Goal: Transaction & Acquisition: Download file/media

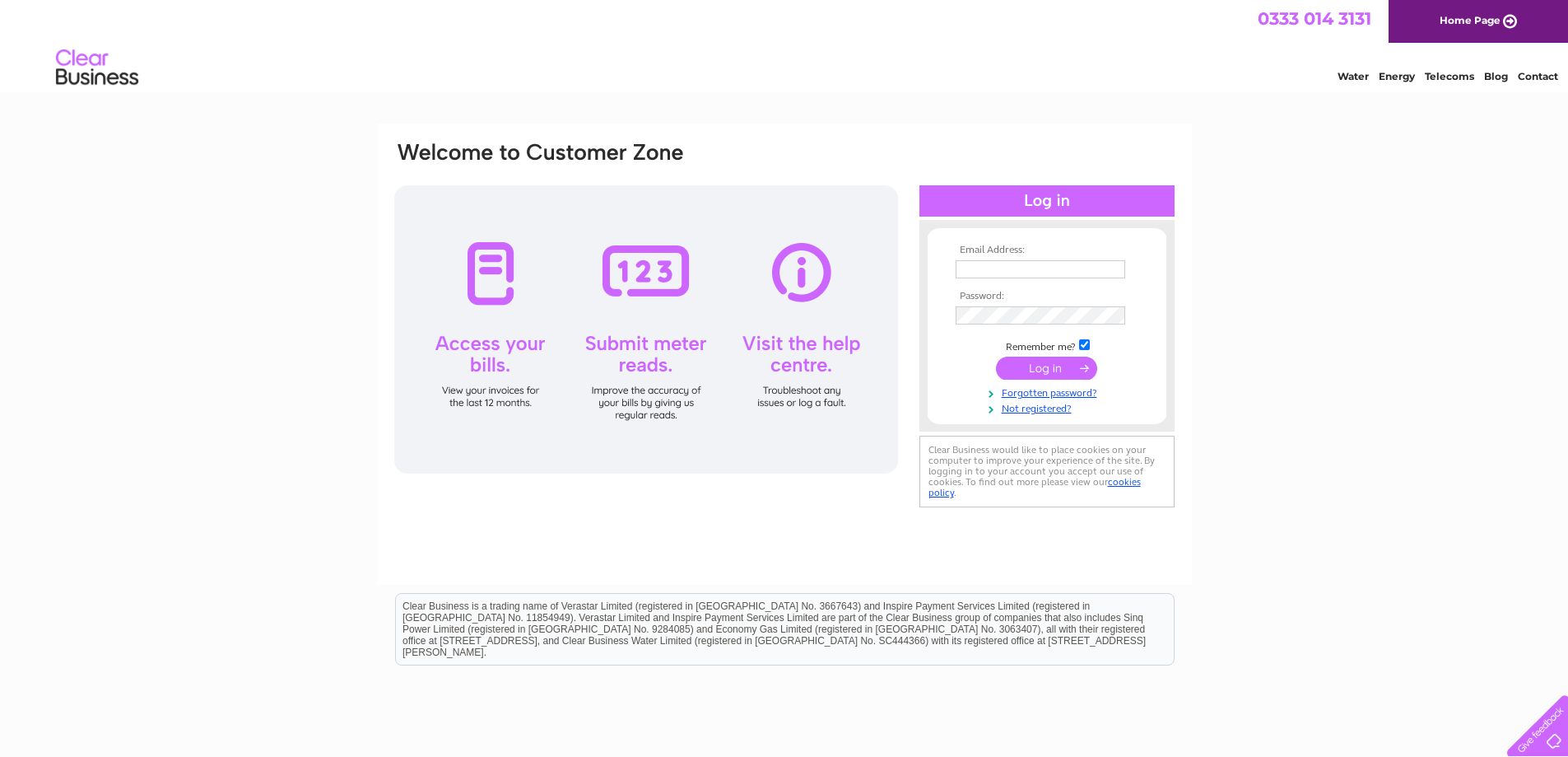
drag, startPoint x: 0, startPoint y: 0, endPoint x: 1024, endPoint y: 268, distance: 1058.5
click at [1024, 268] on input "text" at bounding box center [1041, 269] width 170 height 18
type input "accounts@tmsuk.org"
click at [1040, 368] on input "submit" at bounding box center [1046, 369] width 101 height 23
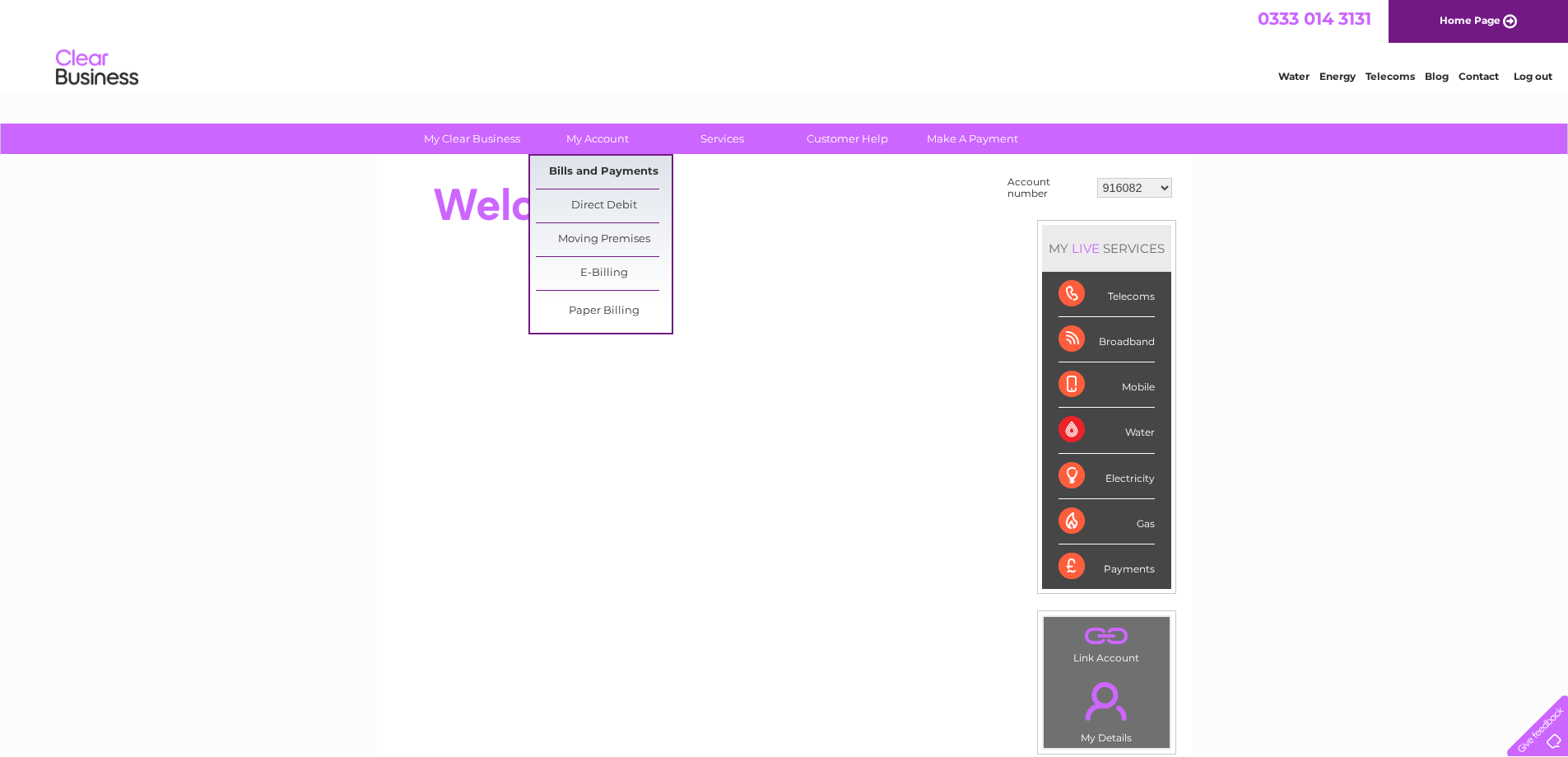
click at [600, 169] on link "Bills and Payments" at bounding box center [603, 172] width 136 height 33
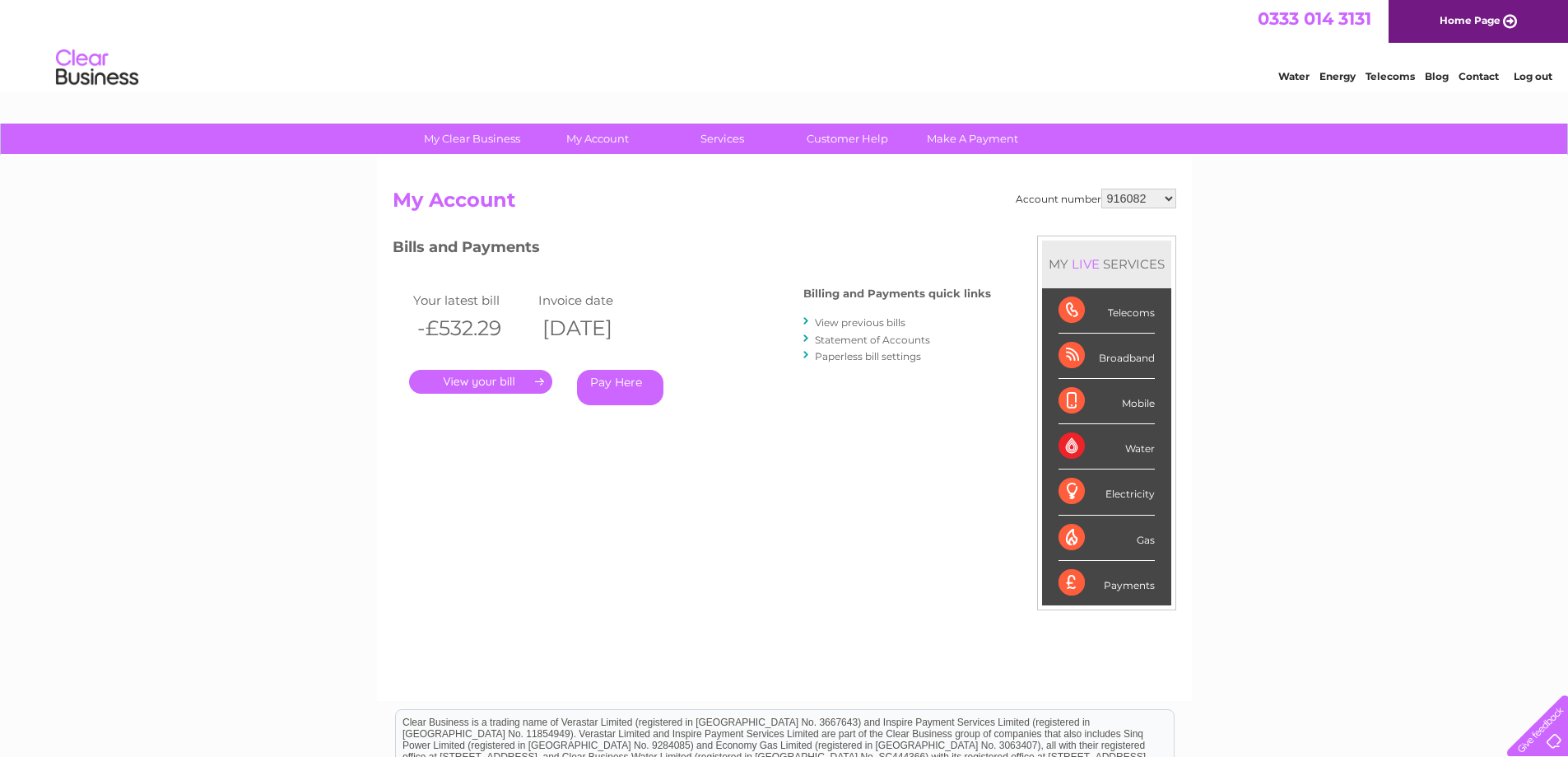
click at [1137, 203] on select "916082 950025 1079207 1142876 30272746 30272750 30272752 30272755 30272756 3027…" at bounding box center [1139, 199] width 75 height 19
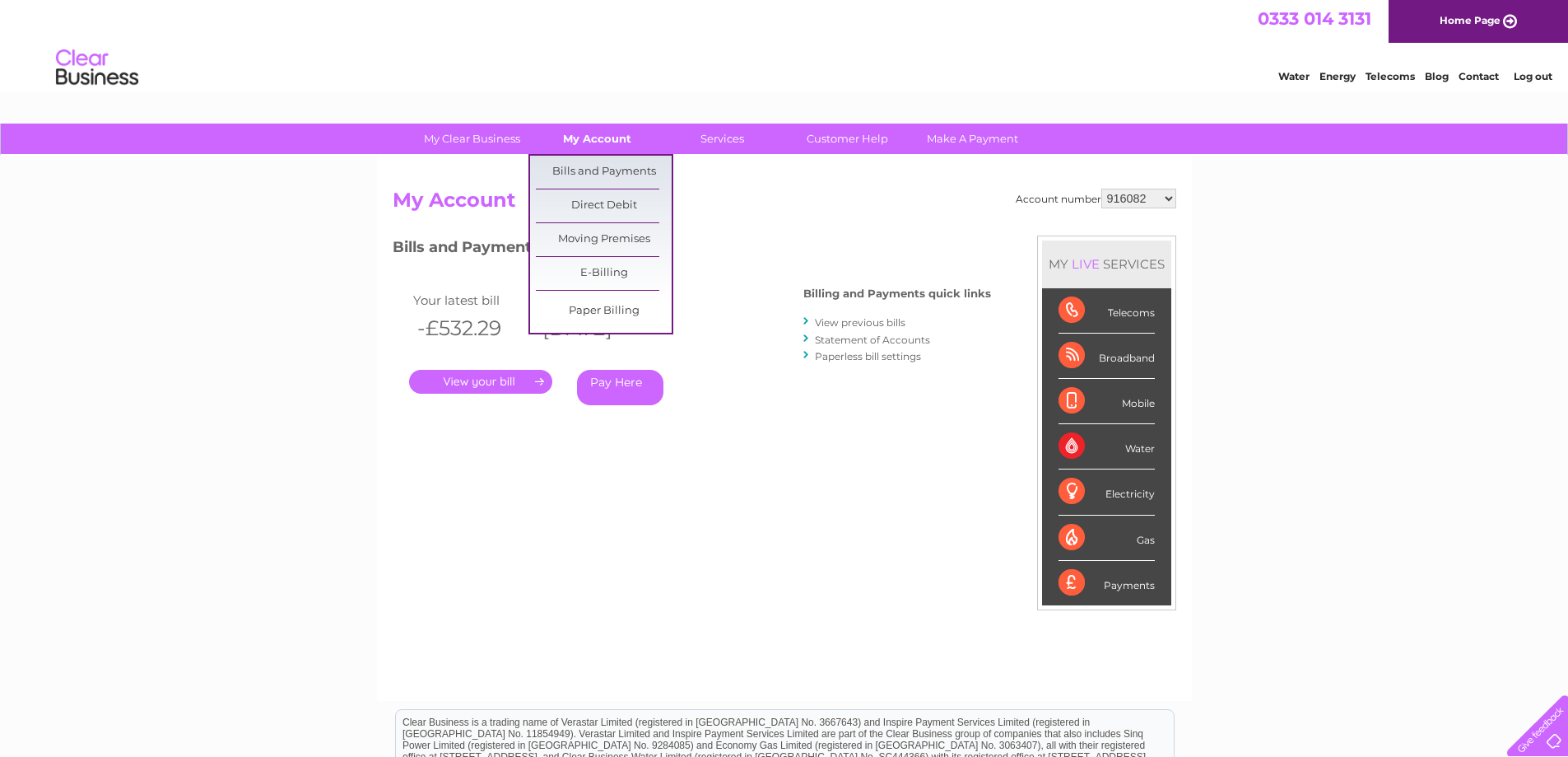
click at [572, 136] on link "My Account" at bounding box center [597, 139] width 136 height 31
click at [582, 175] on link "Bills and Payments" at bounding box center [603, 172] width 136 height 33
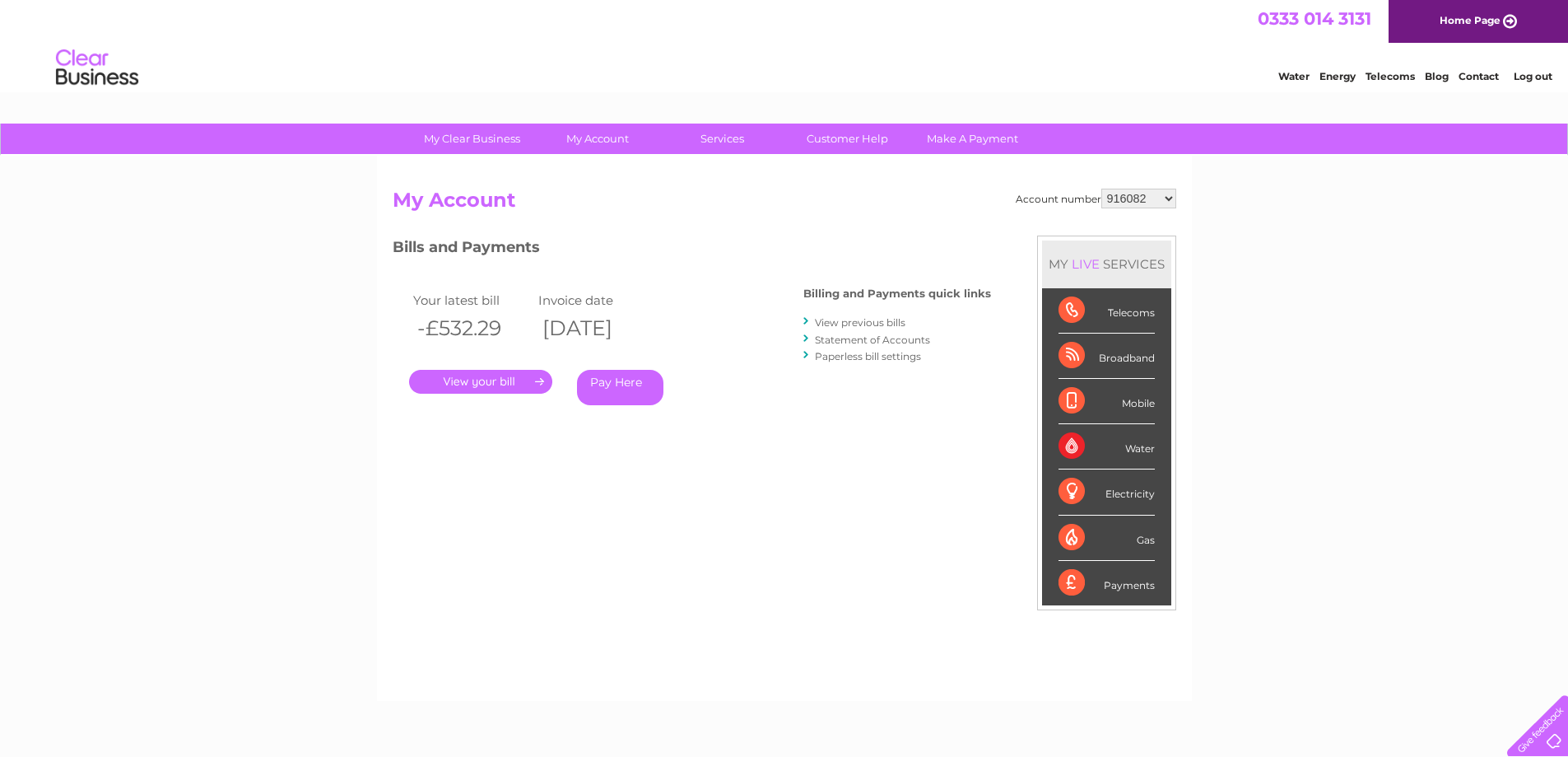
click at [1147, 201] on select "916082 950025 1079207 1142876 30272746 30272750 30272752 30272755 30272756 3027…" at bounding box center [1139, 199] width 75 height 19
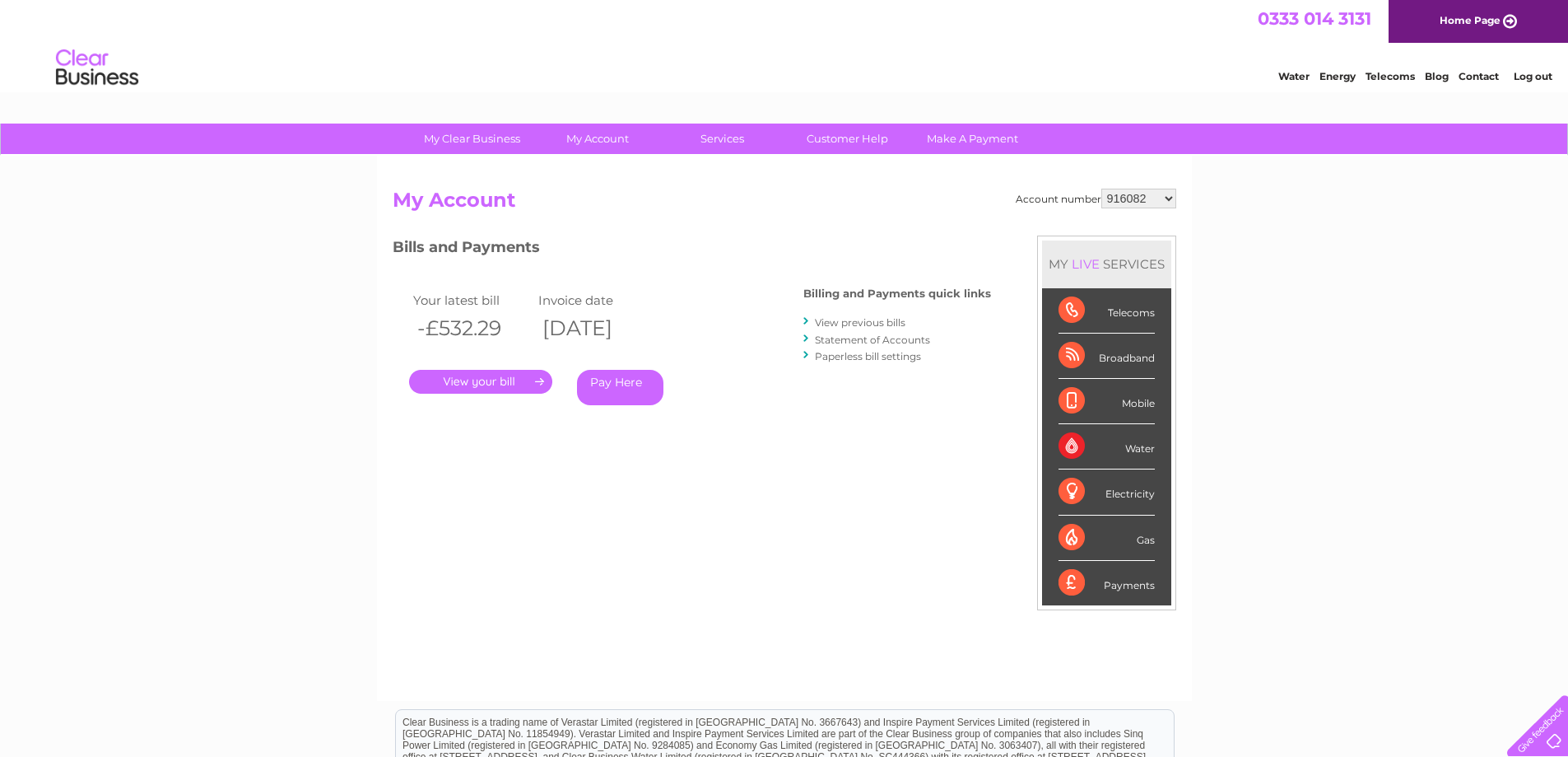
select select "950025"
click at [1102, 189] on select "916082 950025 1079207 1142876 30272746 30272750 30272752 30272755 30272756 3027…" at bounding box center [1139, 199] width 75 height 19
drag, startPoint x: 469, startPoint y: 380, endPoint x: 588, endPoint y: 428, distance: 128.3
click at [469, 380] on link "." at bounding box center [480, 381] width 144 height 24
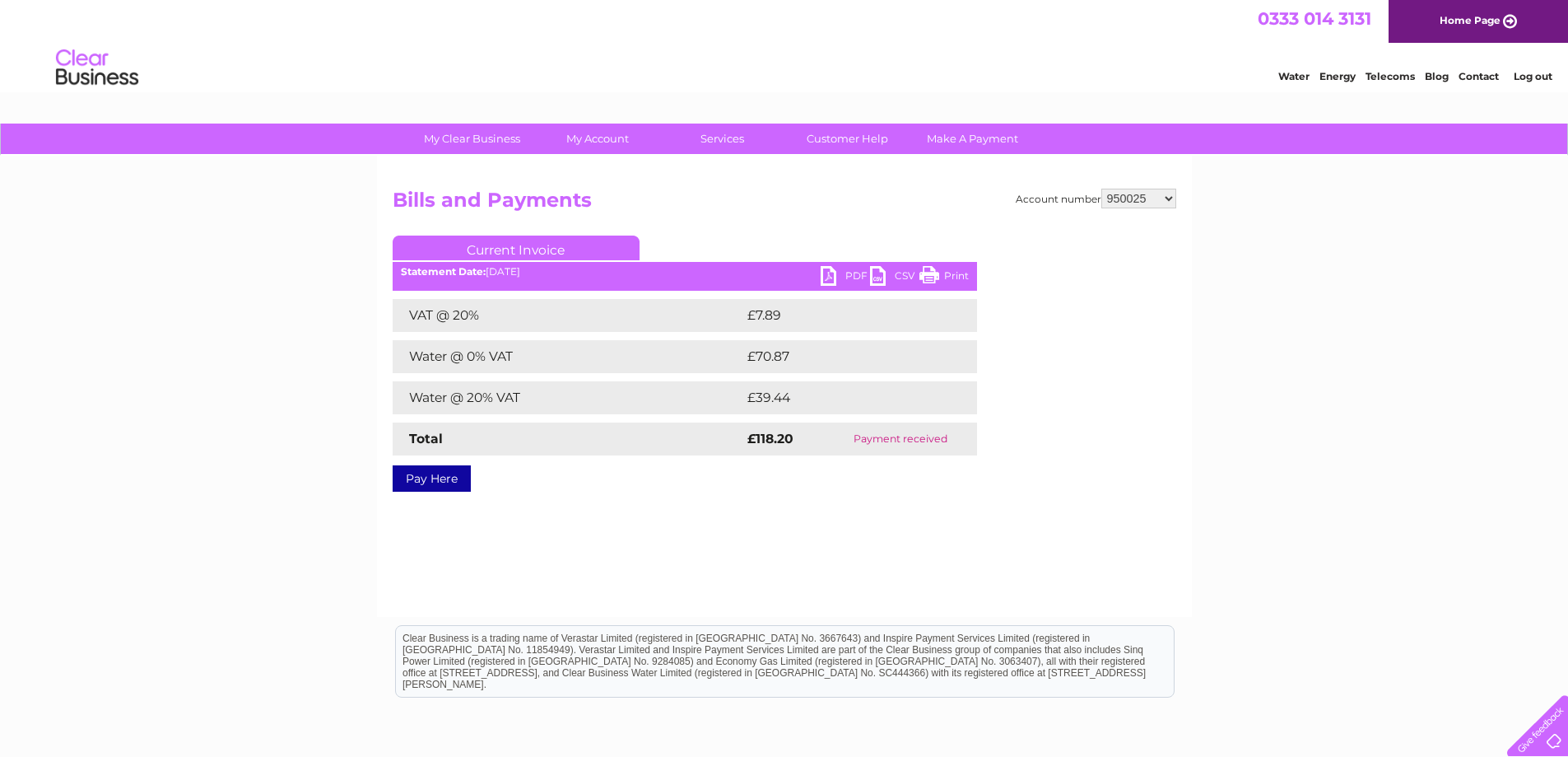
click at [829, 276] on link "PDF" at bounding box center [844, 278] width 49 height 24
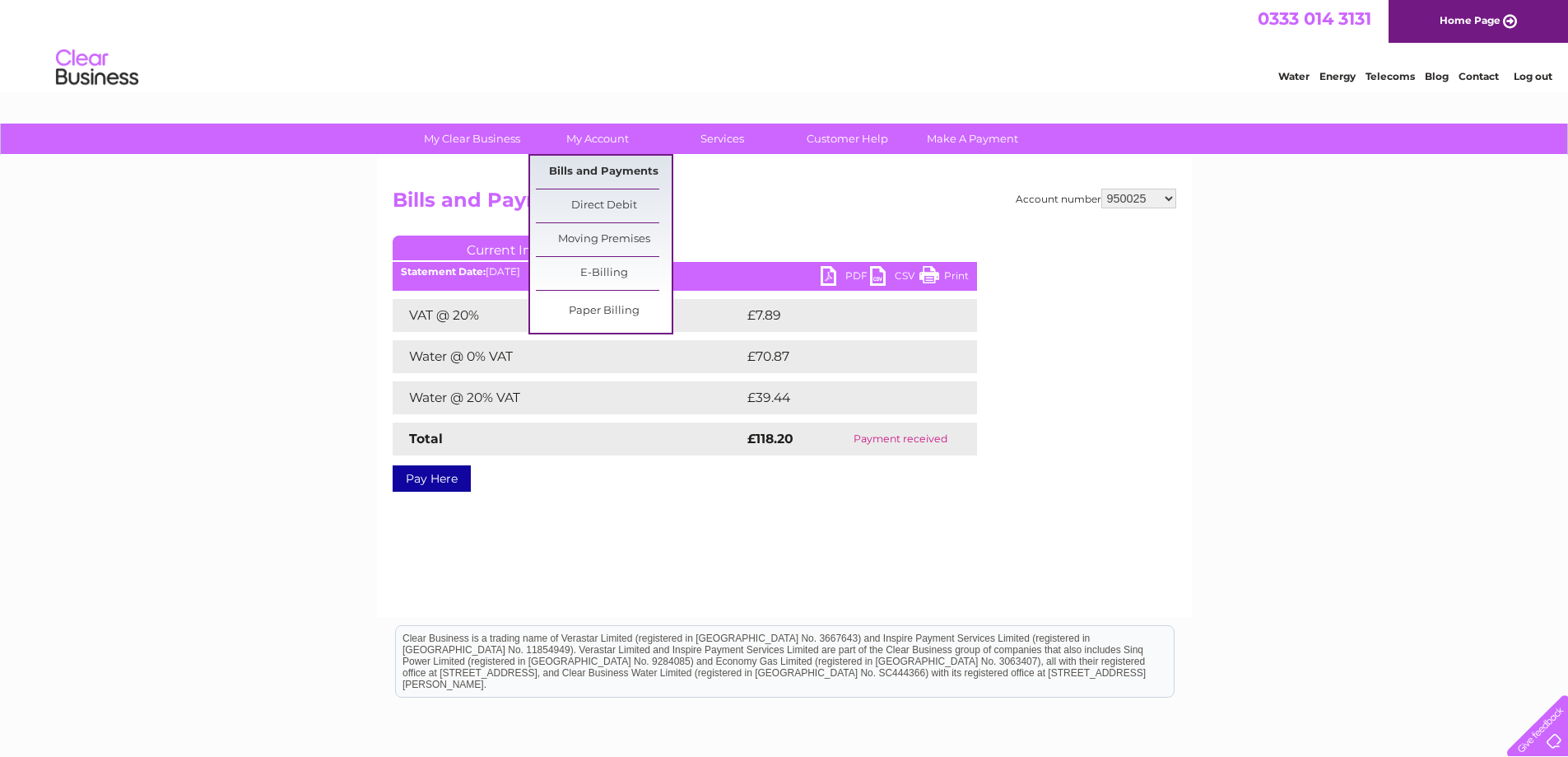
click at [611, 172] on link "Bills and Payments" at bounding box center [603, 172] width 136 height 33
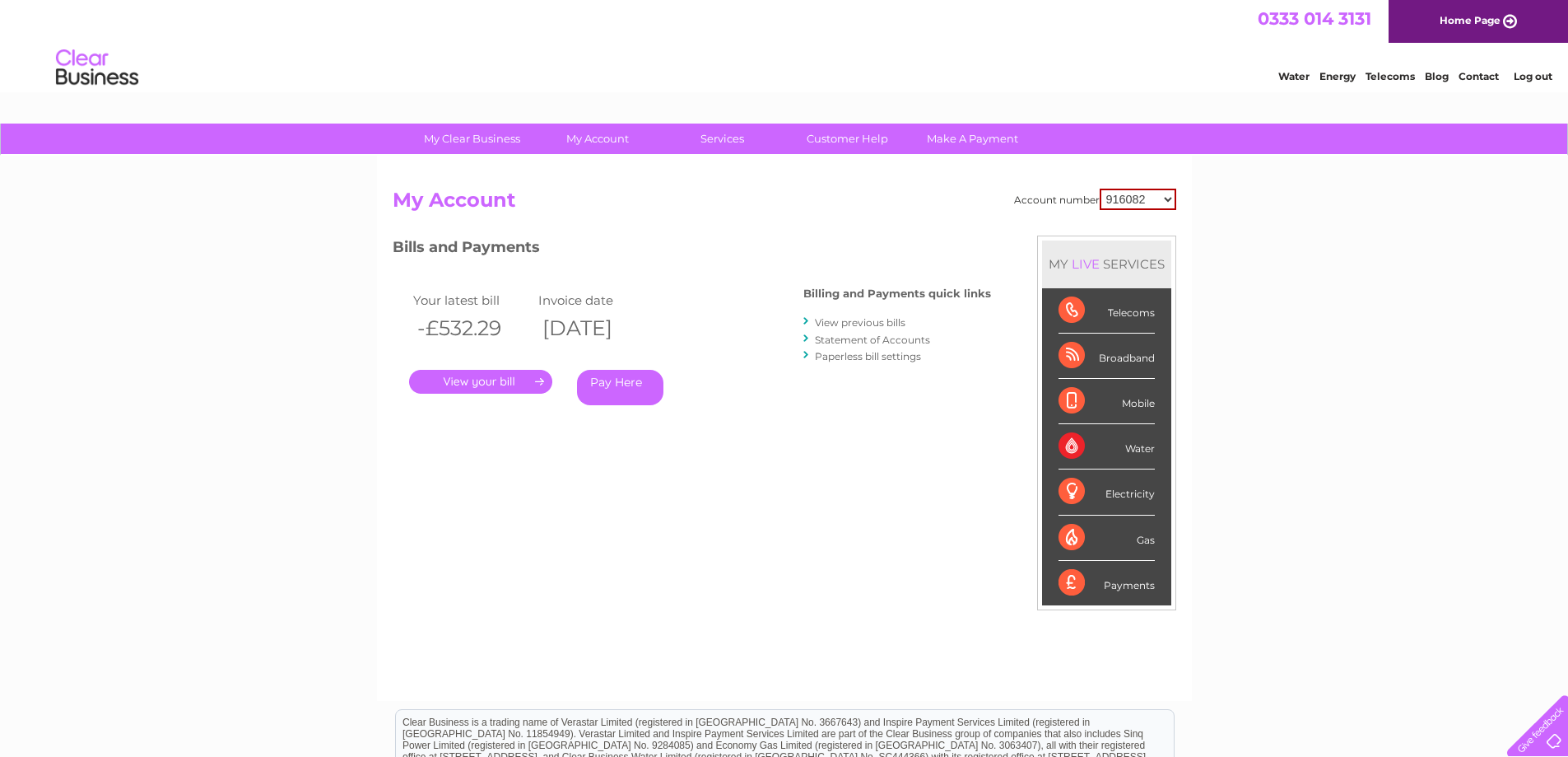
click at [1116, 205] on select "916082 950025 1079207 1142876 30272746 30272750 30272752 30272755 30272756 3027…" at bounding box center [1137, 200] width 76 height 21
select select "950025"
click at [1100, 189] on select "916082 950025 1079207 1142876 30272746 30272750 30272752 30272755 30272756 3027…" at bounding box center [1137, 200] width 76 height 21
click at [850, 319] on link "View previous bills" at bounding box center [860, 322] width 91 height 13
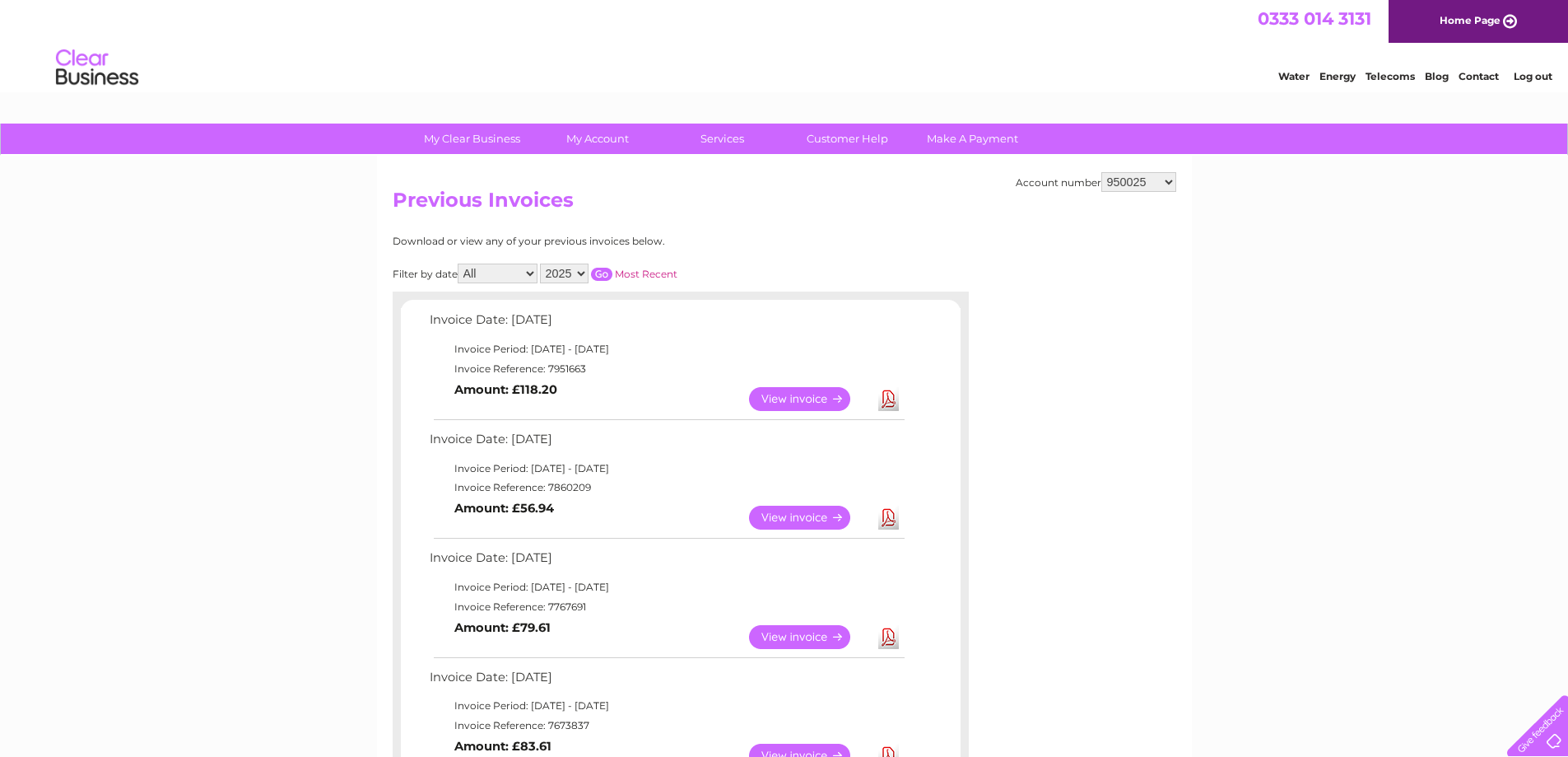
click at [814, 519] on link "View" at bounding box center [810, 517] width 121 height 24
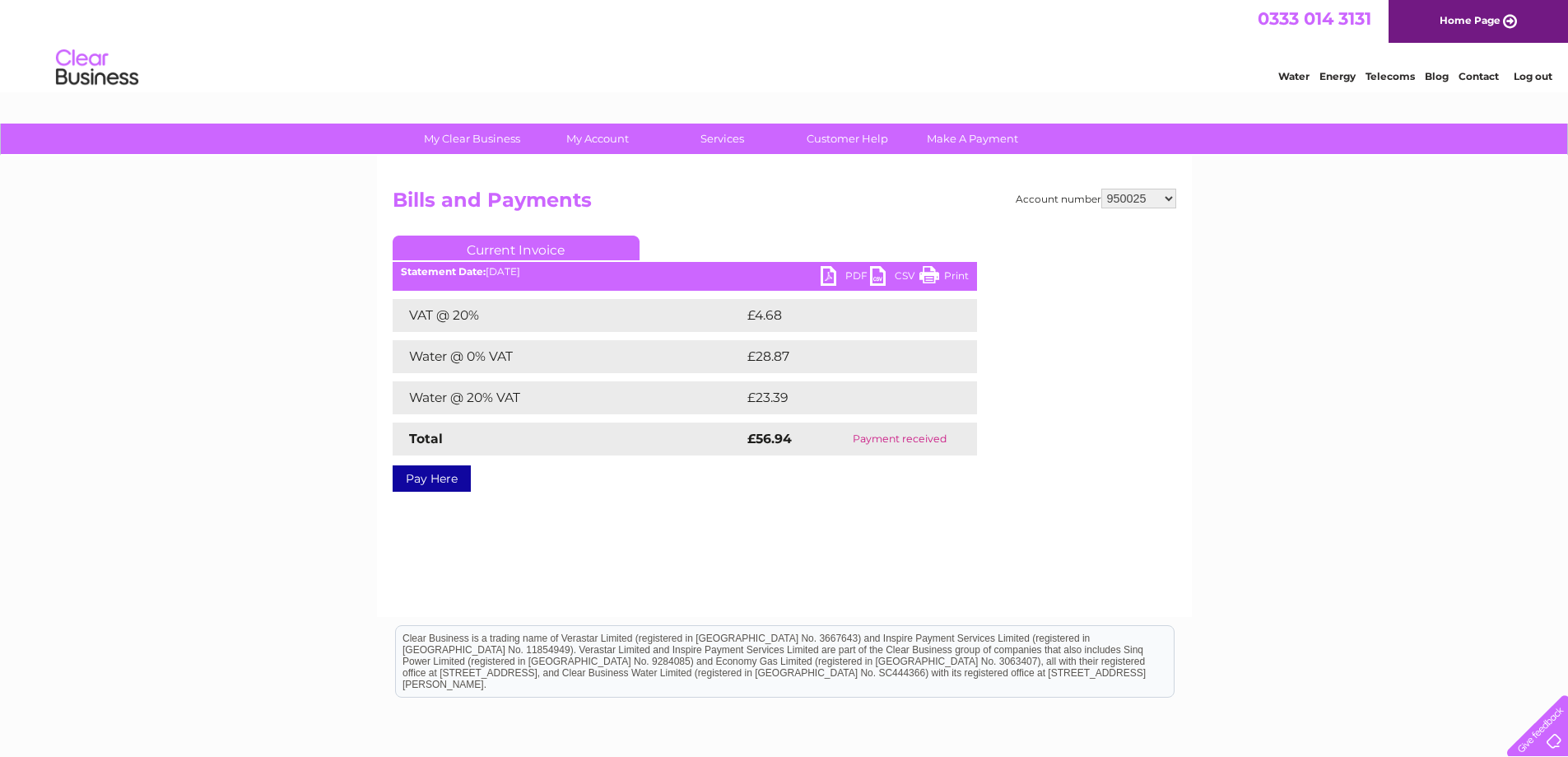
click at [828, 272] on link "PDF" at bounding box center [844, 278] width 49 height 24
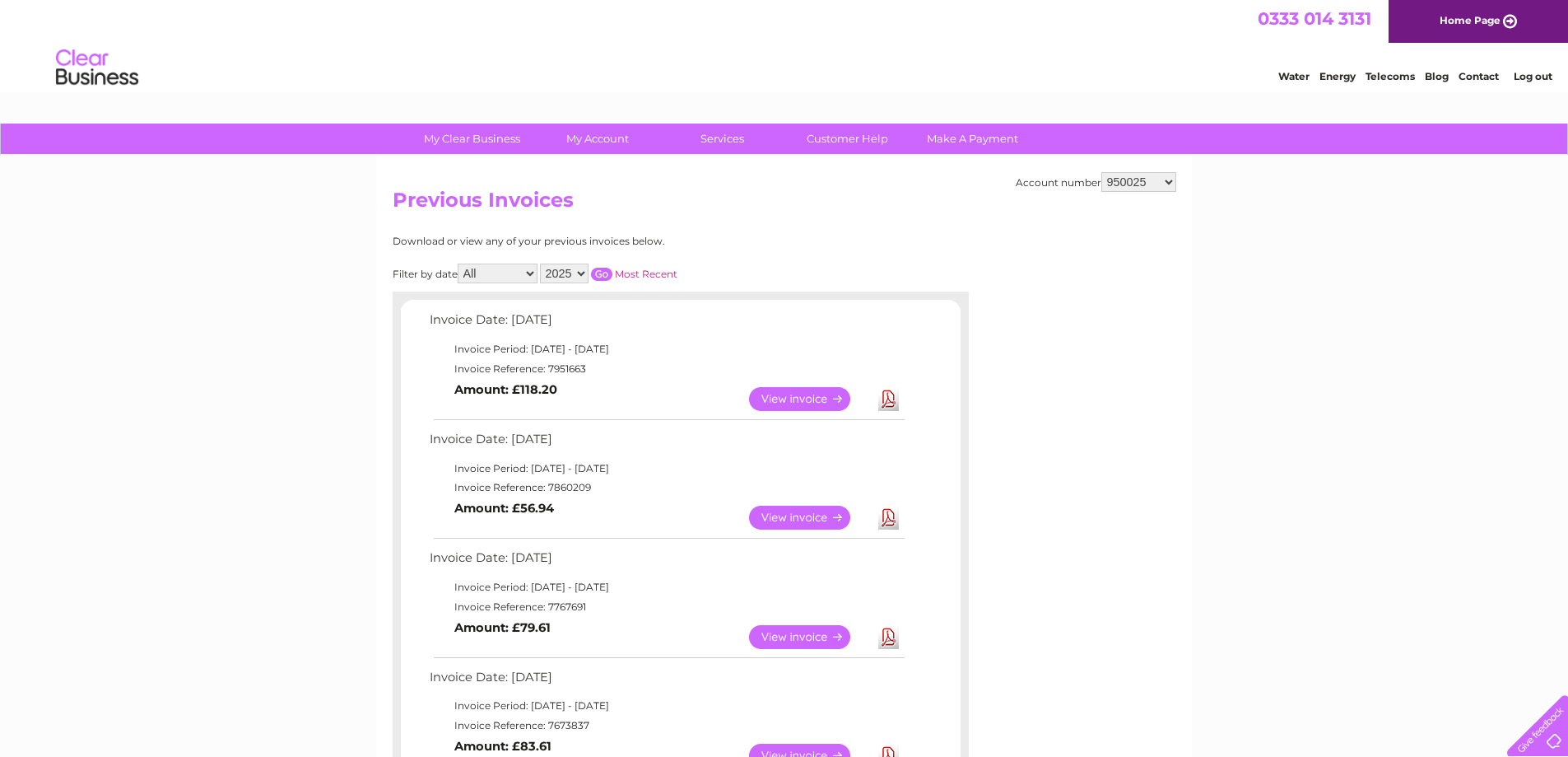
click at [887, 401] on link "Download" at bounding box center [888, 398] width 20 height 24
